Goal: Communication & Community: Answer question/provide support

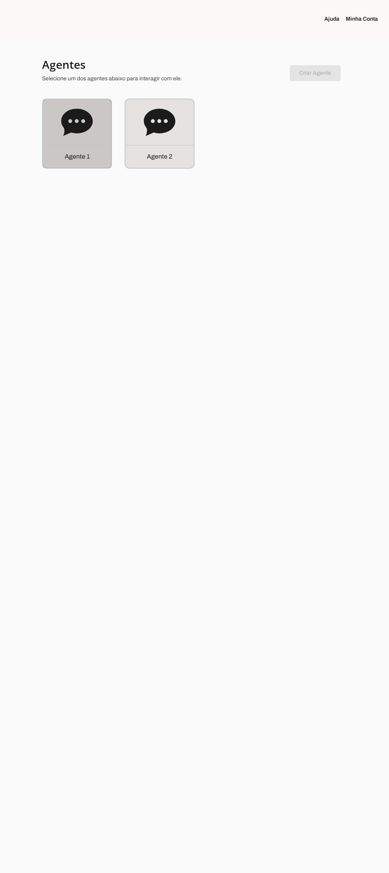
click at [51, 113] on div "Agente 1" at bounding box center [77, 133] width 68 height 68
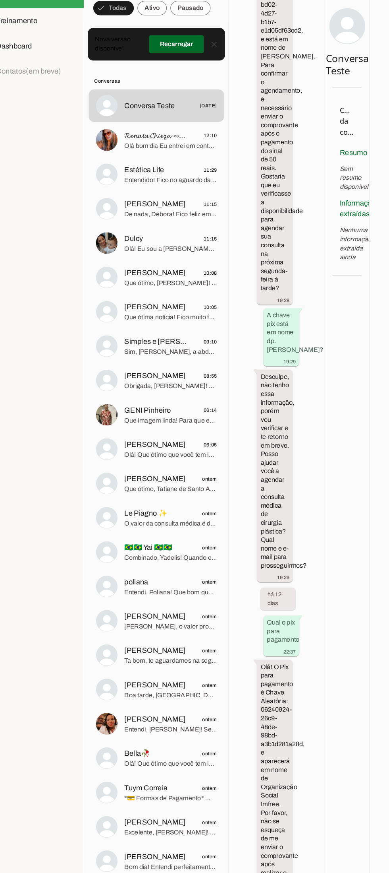
scroll to position [6592, 2]
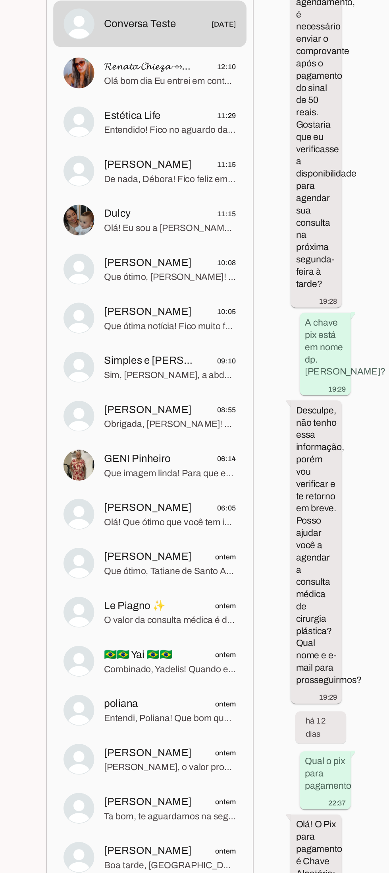
click at [155, 167] on span "Olá bom dia Eu entrei em contato com os hospitais pra obter o custo e nenhum me…" at bounding box center [175, 169] width 81 height 8
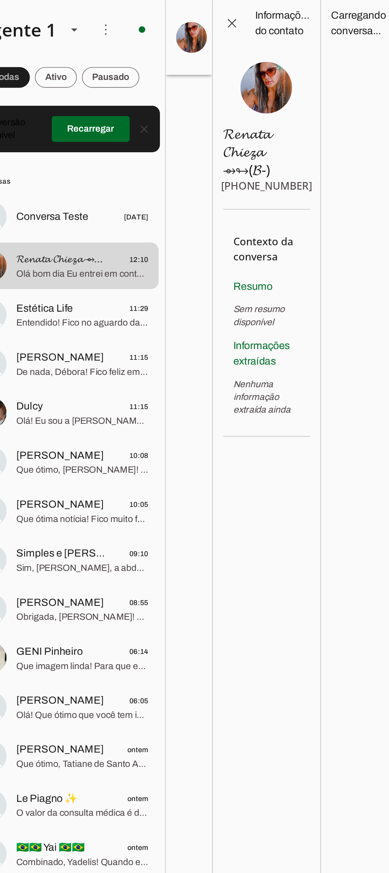
click at [262, 14] on span at bounding box center [268, 14] width 19 height 19
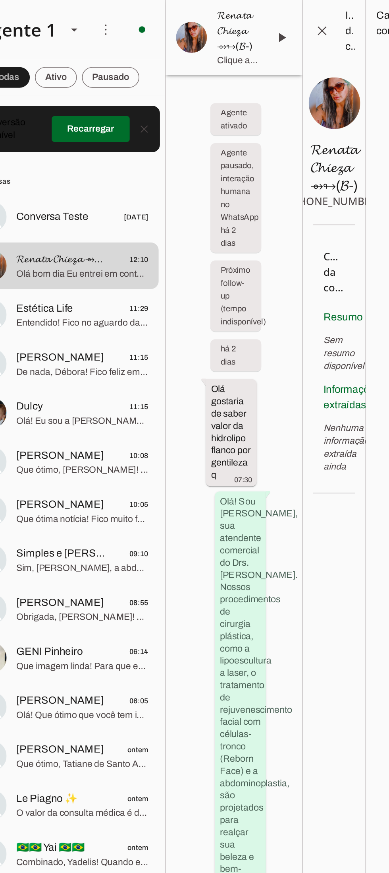
click at [301, 28] on span at bounding box center [298, 23] width 19 height 19
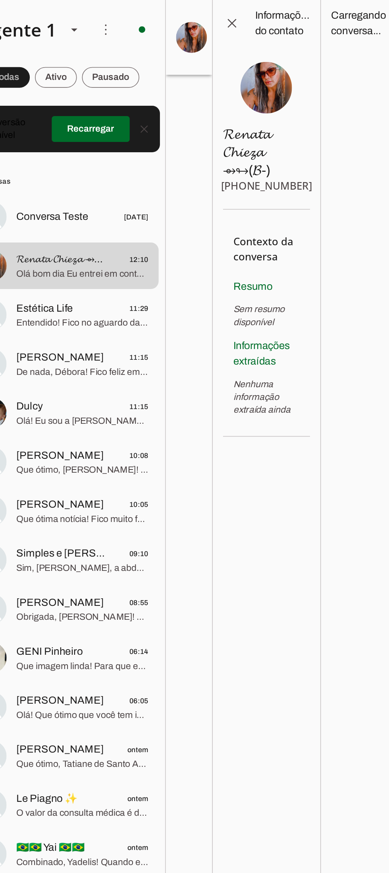
click at [269, 14] on span at bounding box center [268, 14] width 19 height 19
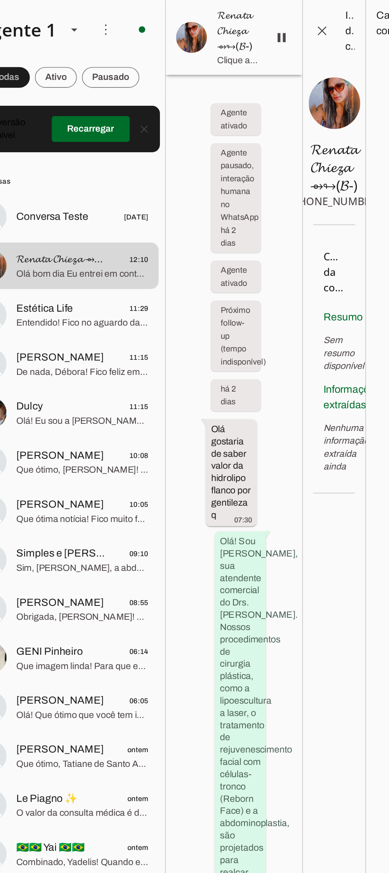
click at [293, 28] on span at bounding box center [298, 23] width 19 height 19
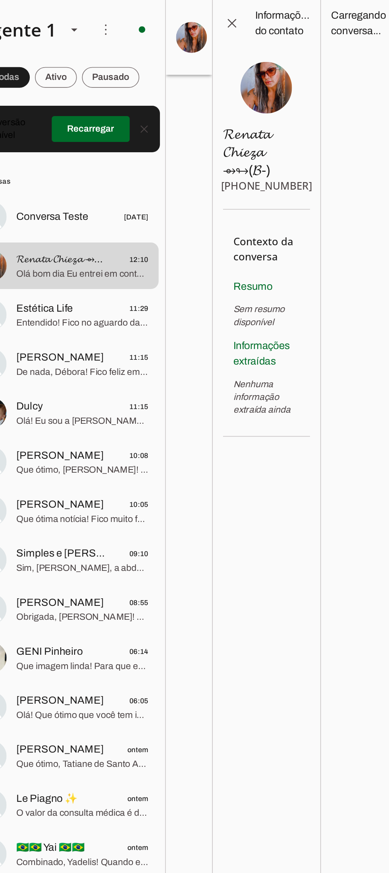
click at [243, 370] on div at bounding box center [241, 436] width 29 height 873
